Goal: Task Accomplishment & Management: Complete application form

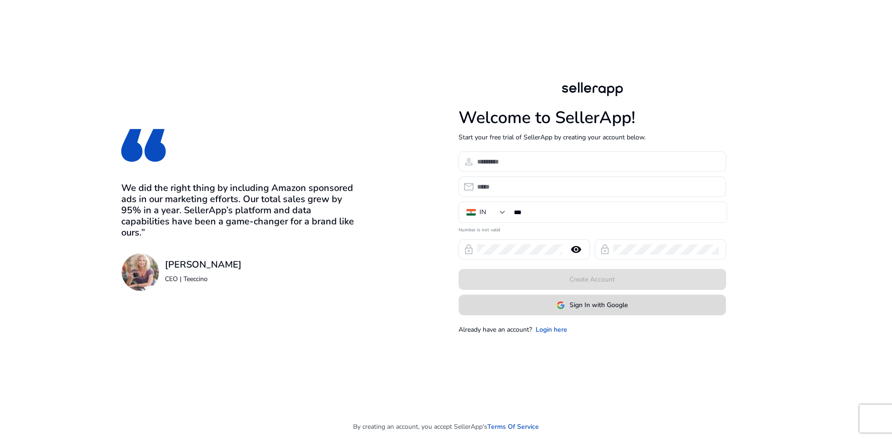
click at [545, 305] on span at bounding box center [592, 305] width 267 height 22
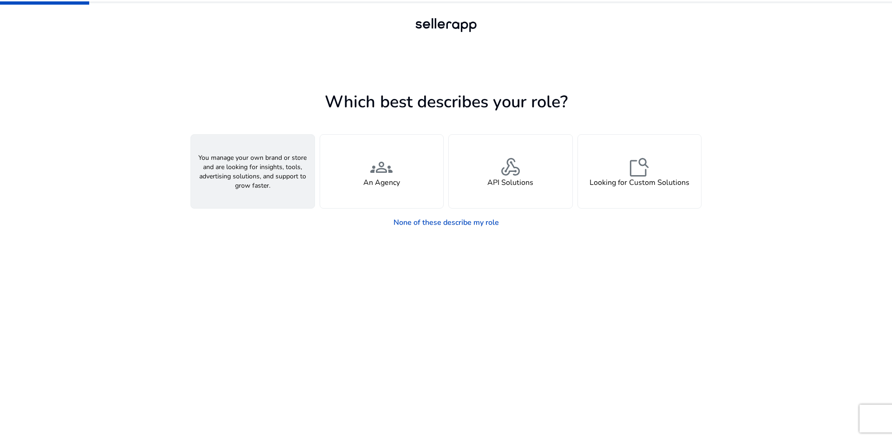
click at [252, 173] on span "person" at bounding box center [253, 167] width 22 height 22
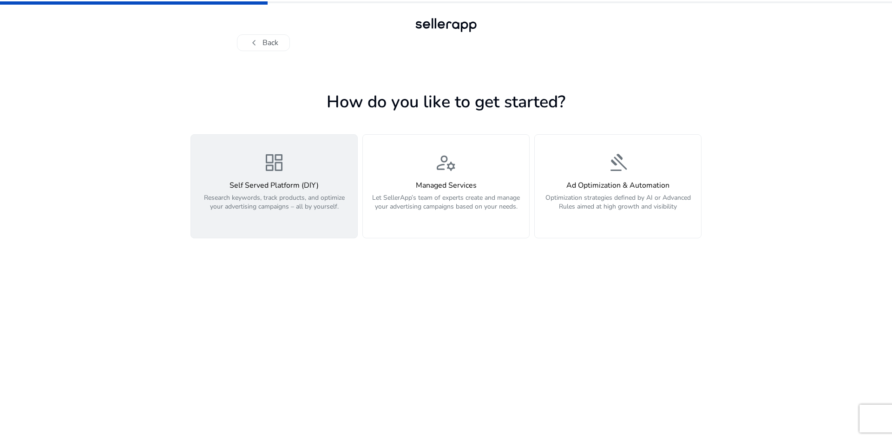
click at [284, 174] on span "dashboard" at bounding box center [274, 163] width 22 height 22
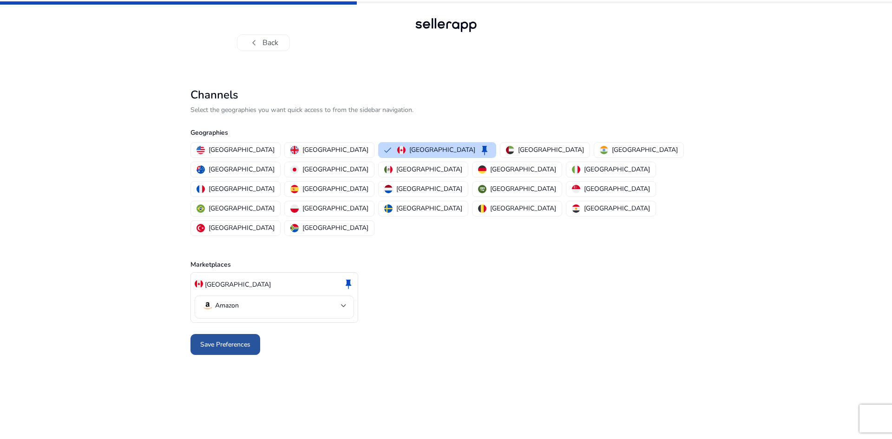
click at [234, 340] on span "Save Preferences" at bounding box center [225, 345] width 50 height 10
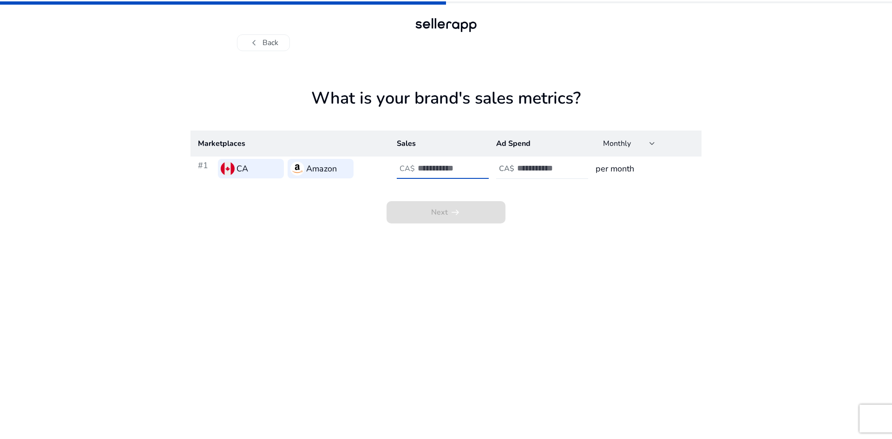
click at [461, 166] on input "number" at bounding box center [449, 168] width 63 height 10
type input "*"
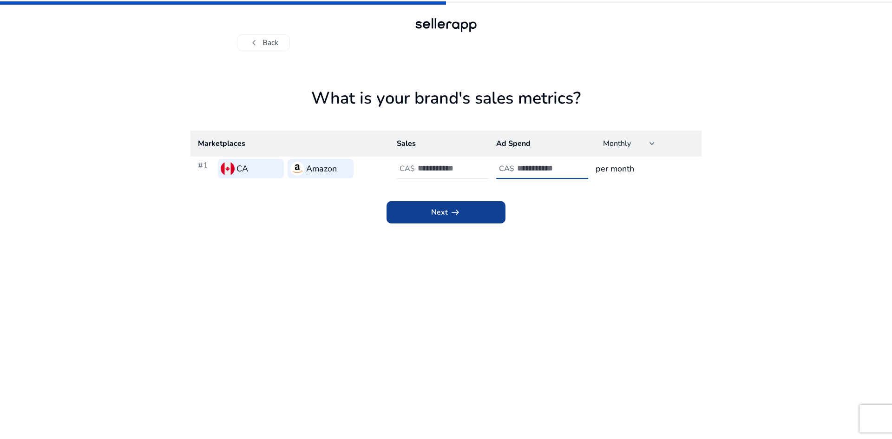
type input "*"
click at [466, 214] on span at bounding box center [446, 212] width 119 height 22
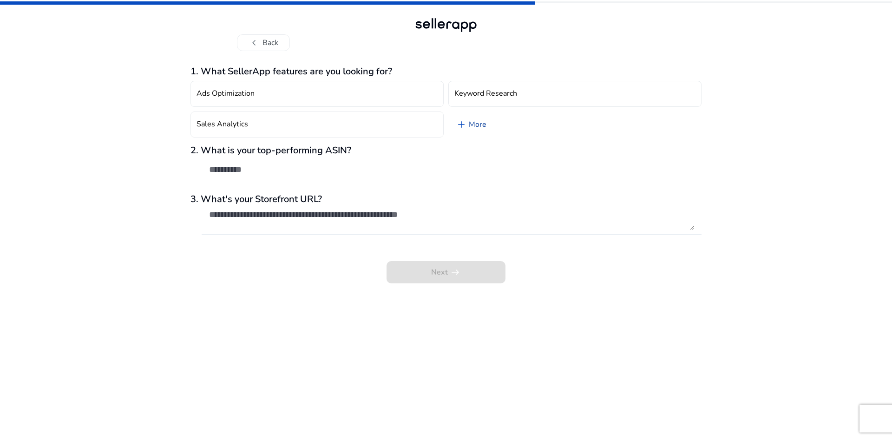
click at [475, 128] on link "add More" at bounding box center [472, 125] width 46 height 26
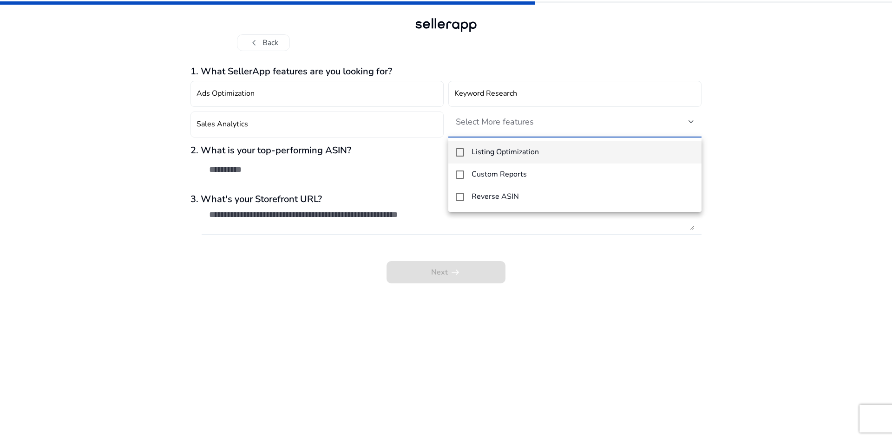
click at [417, 173] on div at bounding box center [446, 219] width 892 height 439
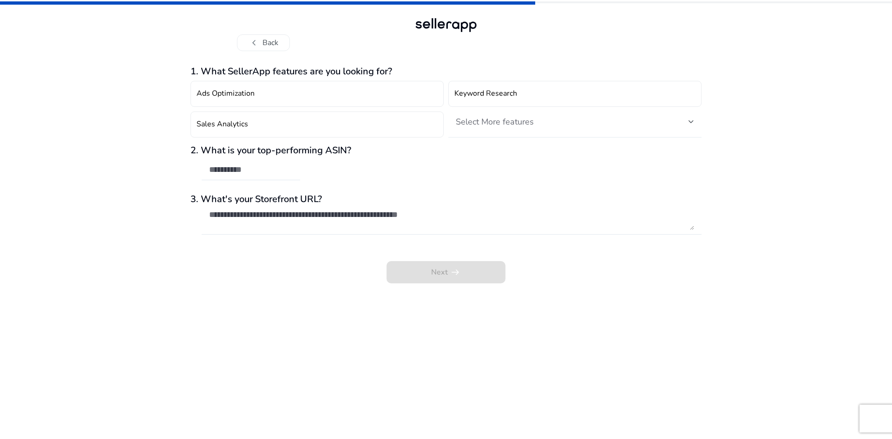
click at [494, 116] on div "Select More features" at bounding box center [575, 122] width 238 height 20
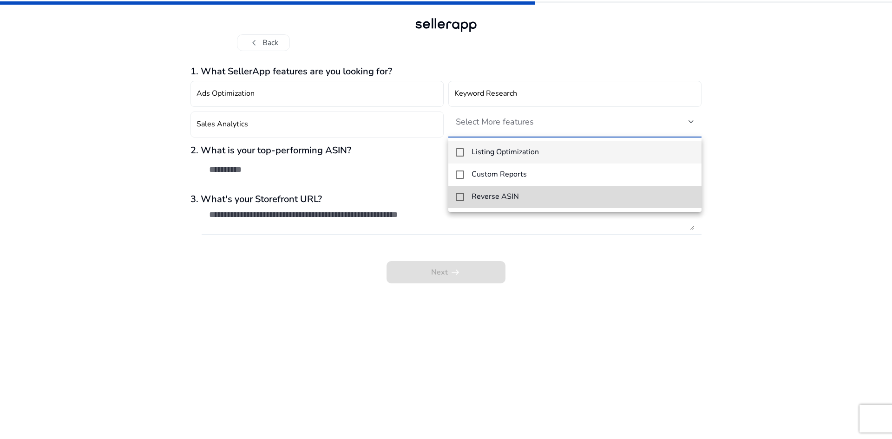
click at [492, 196] on h4 "Reverse ASIN" at bounding box center [495, 196] width 47 height 9
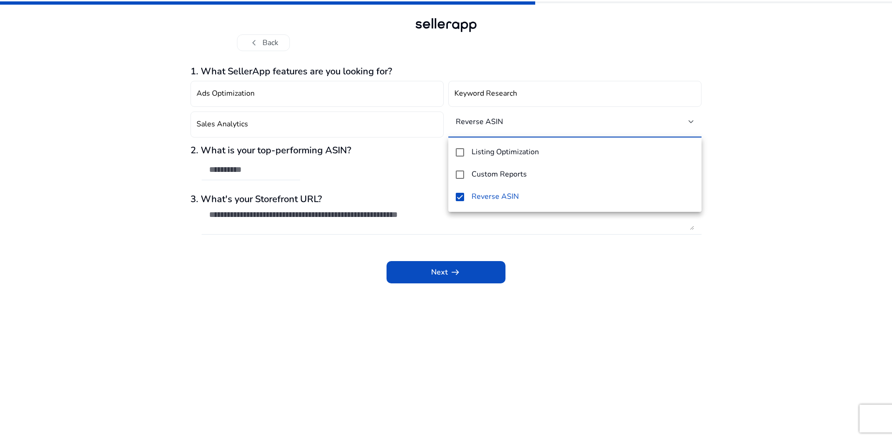
click at [437, 270] on div at bounding box center [446, 219] width 892 height 439
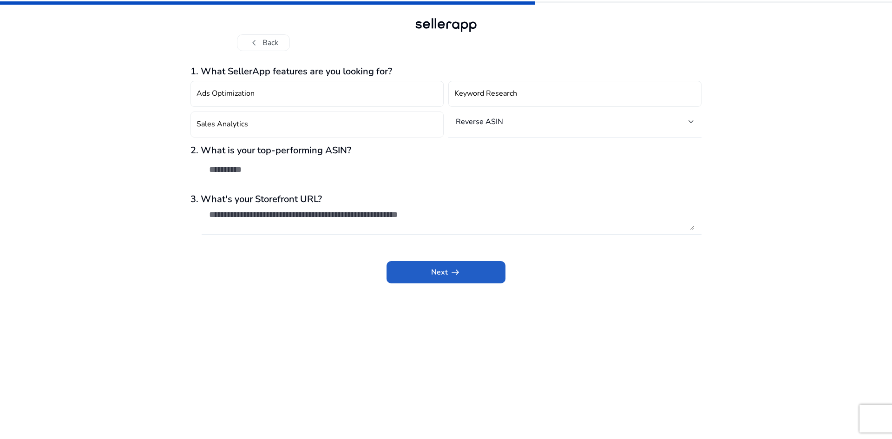
click at [437, 270] on span "Next arrow_right_alt" at bounding box center [446, 272] width 30 height 11
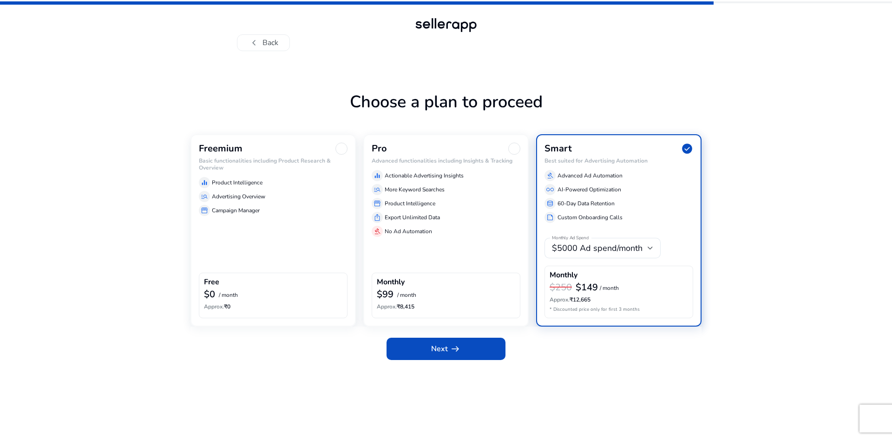
click at [262, 221] on div "Freemium Basic functionalities including Product Research & Overview equalizer …" at bounding box center [273, 230] width 165 height 192
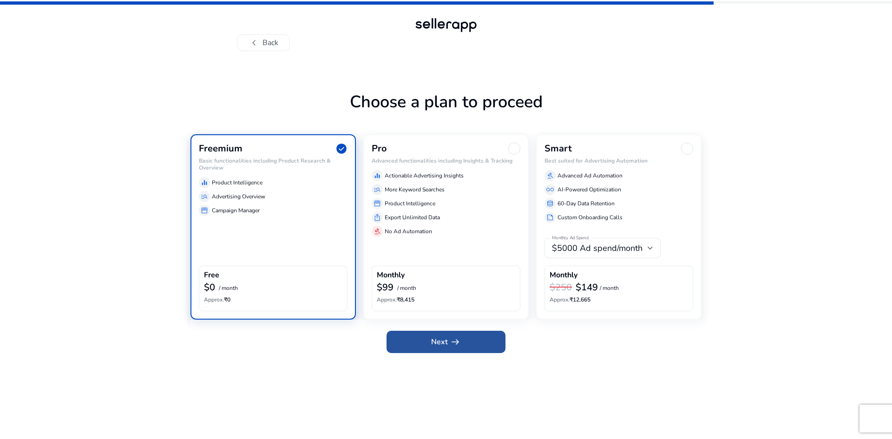
click at [432, 350] on span at bounding box center [446, 342] width 119 height 22
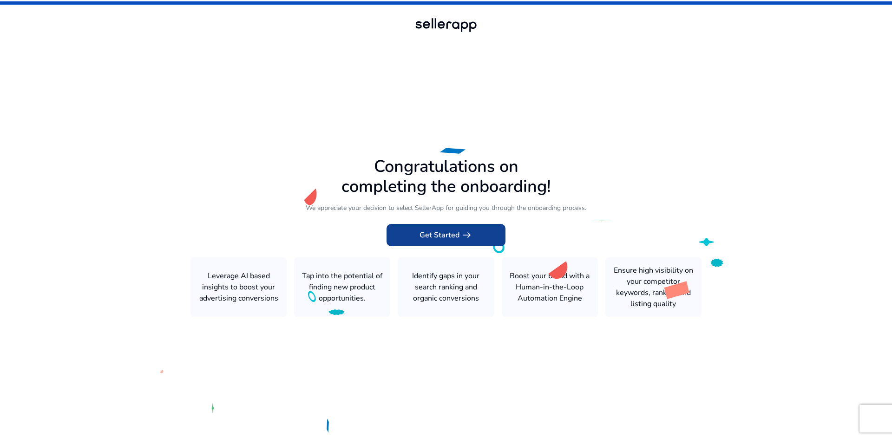
click at [440, 240] on span "Get Started arrow_right_alt" at bounding box center [446, 235] width 53 height 11
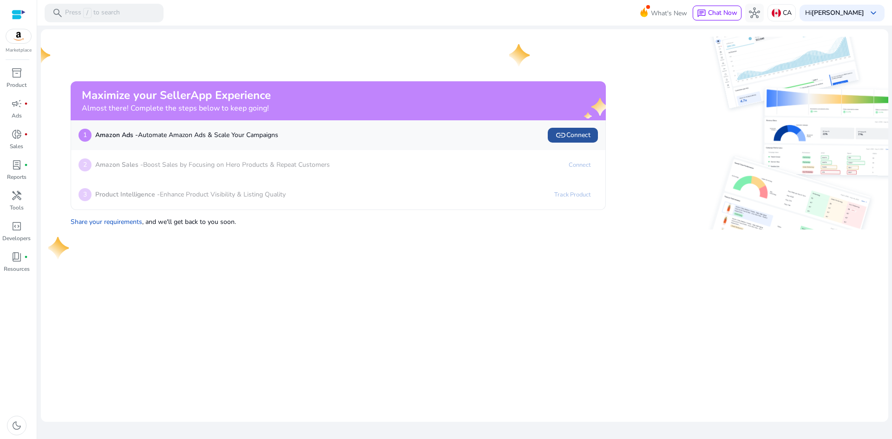
click at [570, 135] on span "link Connect" at bounding box center [572, 135] width 35 height 11
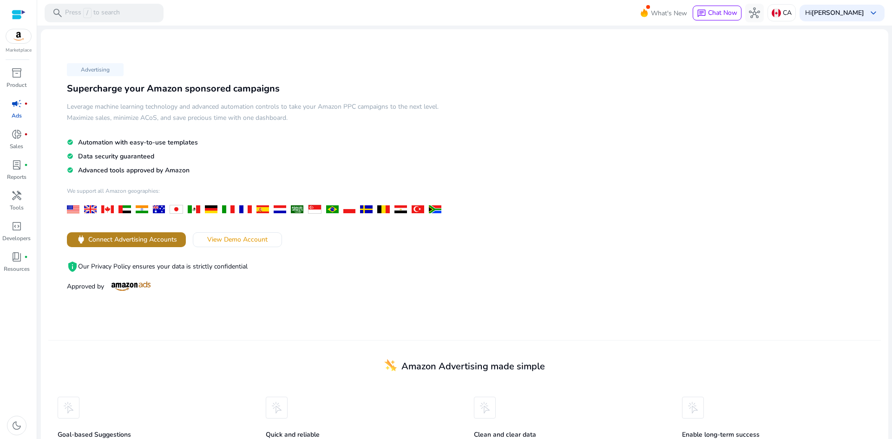
click at [154, 239] on span "Connect Advertising Accounts" at bounding box center [132, 240] width 89 height 10
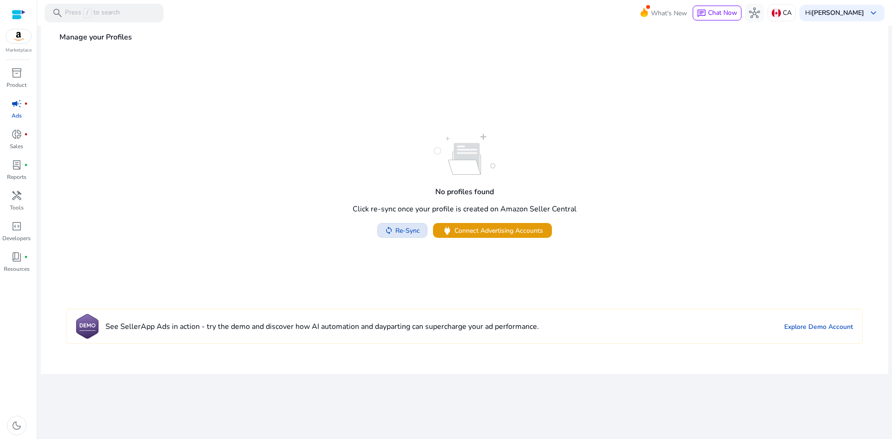
click at [396, 230] on span "Re-Sync" at bounding box center [408, 231] width 25 height 10
click at [495, 234] on span "Connect Advertising Accounts" at bounding box center [505, 231] width 89 height 10
click at [416, 223] on span at bounding box center [402, 230] width 49 height 22
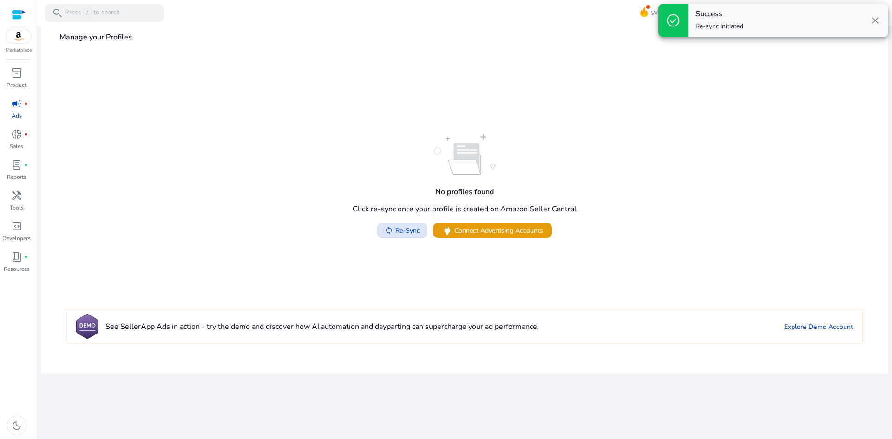
click at [416, 231] on span "Re-Sync" at bounding box center [408, 231] width 25 height 10
click at [487, 236] on span at bounding box center [492, 230] width 119 height 22
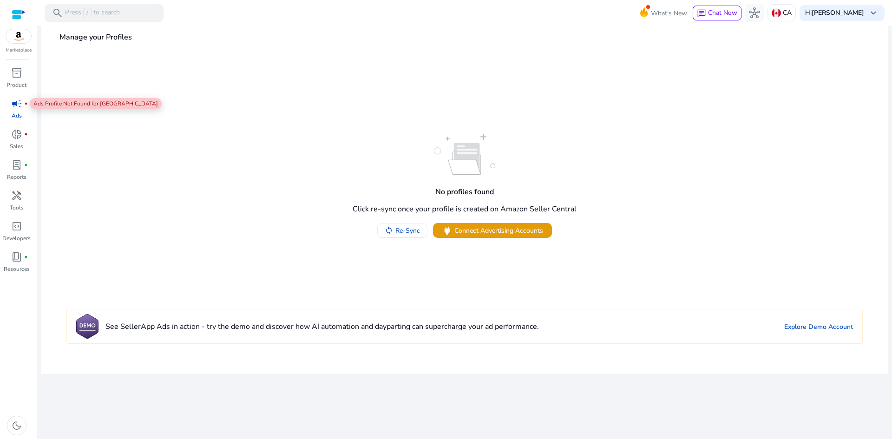
click at [20, 109] on span "campaign" at bounding box center [16, 103] width 11 height 11
click at [17, 138] on span "donut_small" at bounding box center [16, 134] width 11 height 11
